Goal: Task Accomplishment & Management: Manage account settings

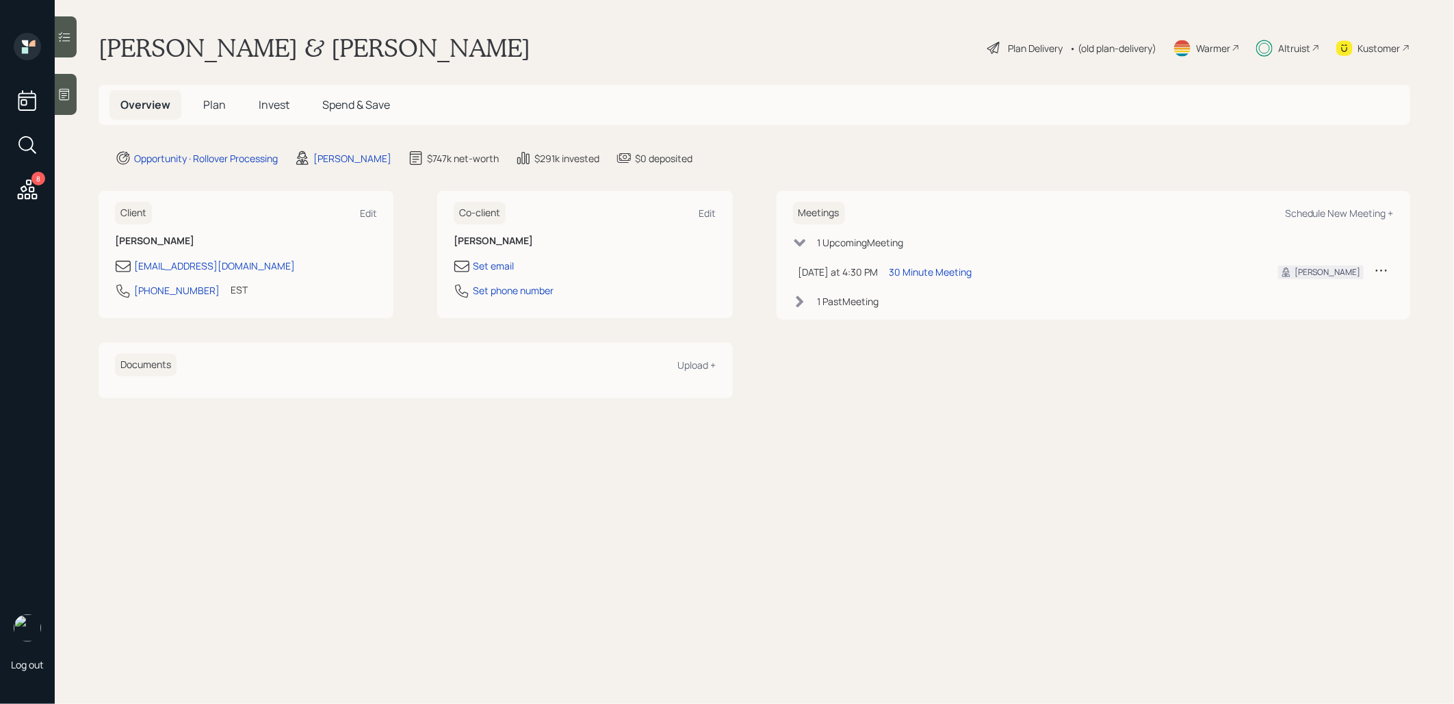
click at [22, 194] on icon at bounding box center [28, 189] width 20 height 20
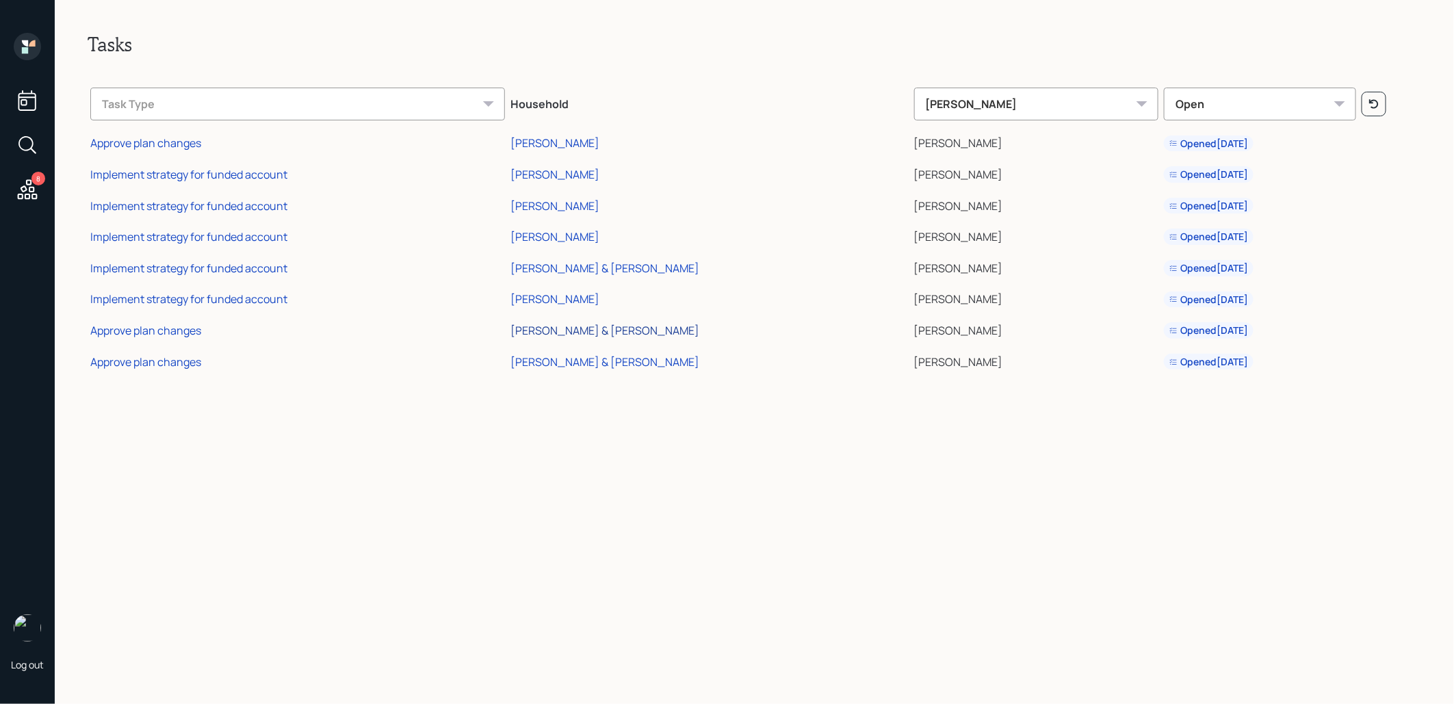
click at [616, 326] on div "[PERSON_NAME] & [PERSON_NAME]" at bounding box center [604, 330] width 189 height 15
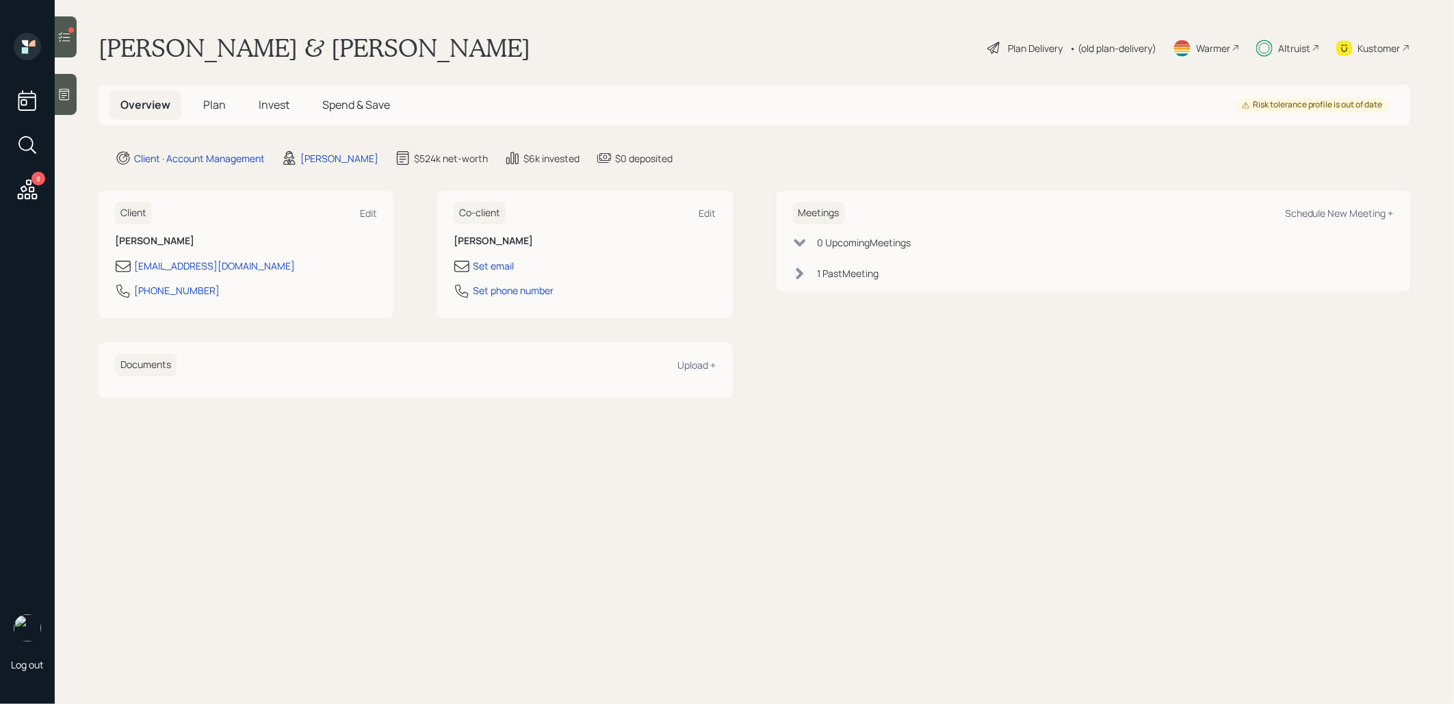
click at [62, 31] on icon at bounding box center [64, 37] width 14 height 14
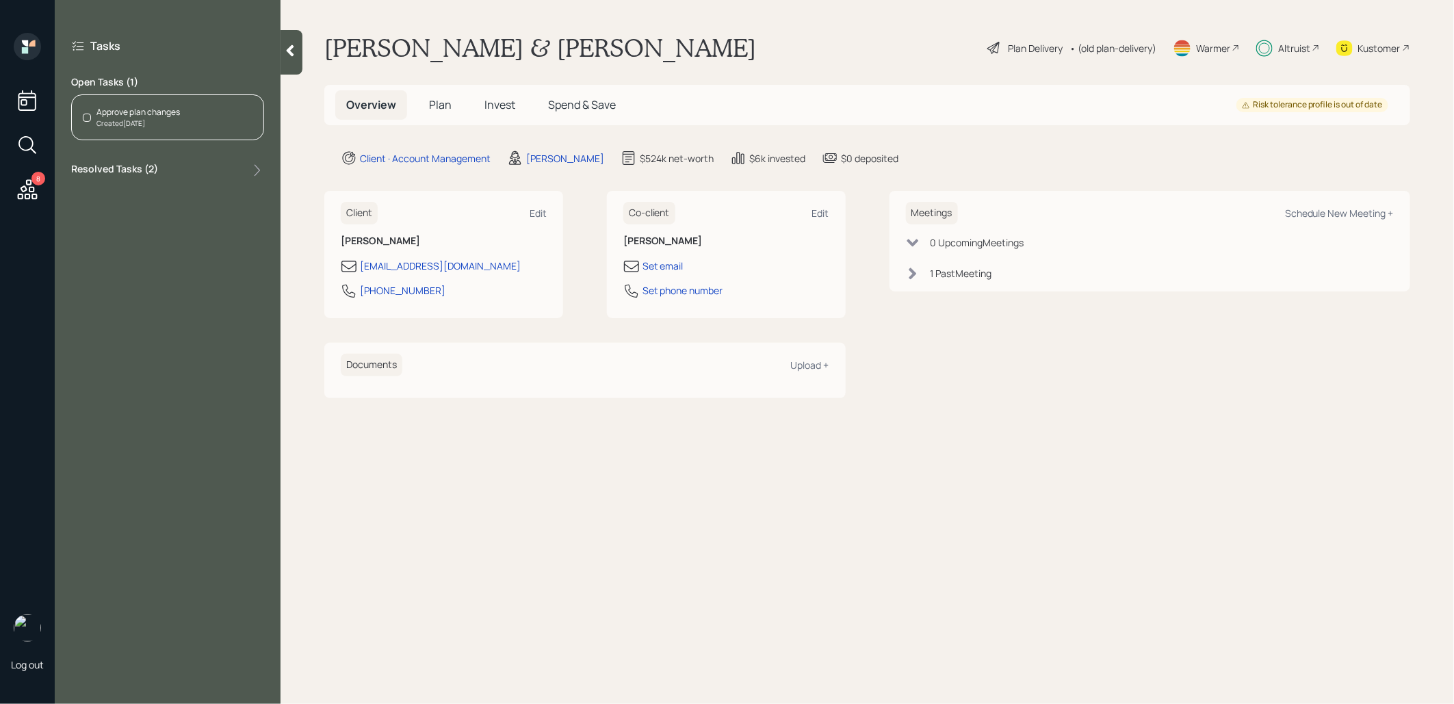
click at [495, 102] on span "Invest" at bounding box center [499, 104] width 31 height 15
